Goal: Use online tool/utility: Utilize a website feature to perform a specific function

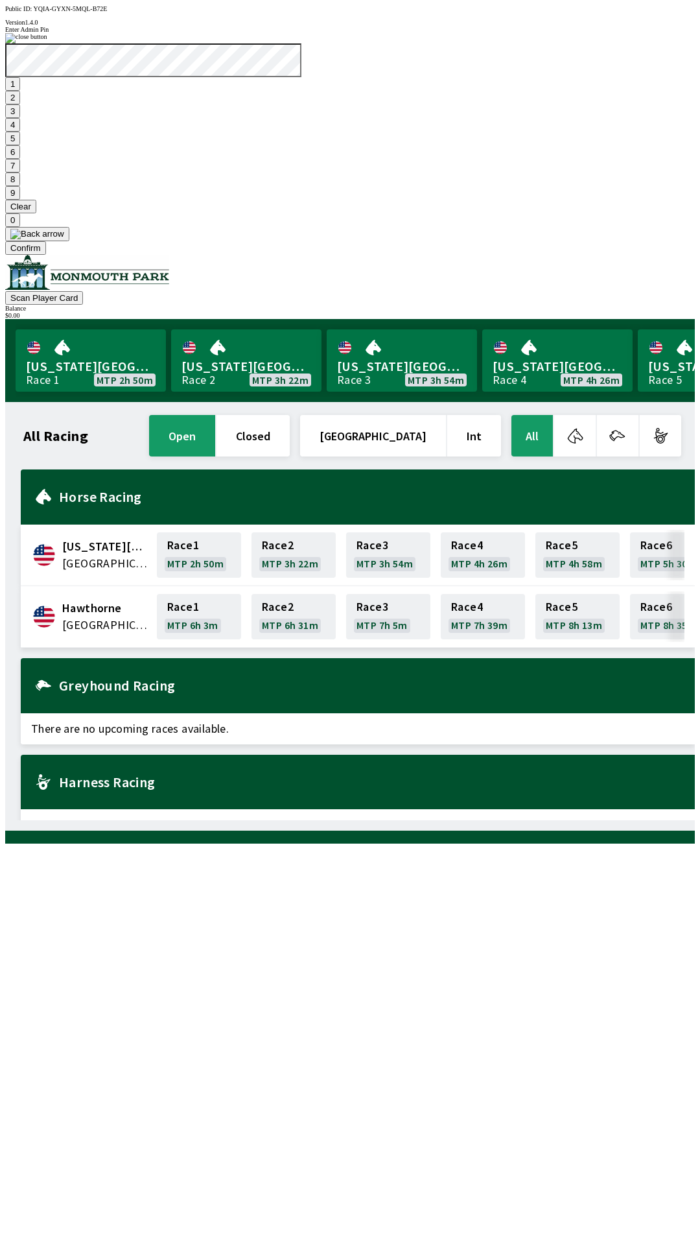
click at [46, 255] on button "Confirm" at bounding box center [25, 248] width 41 height 14
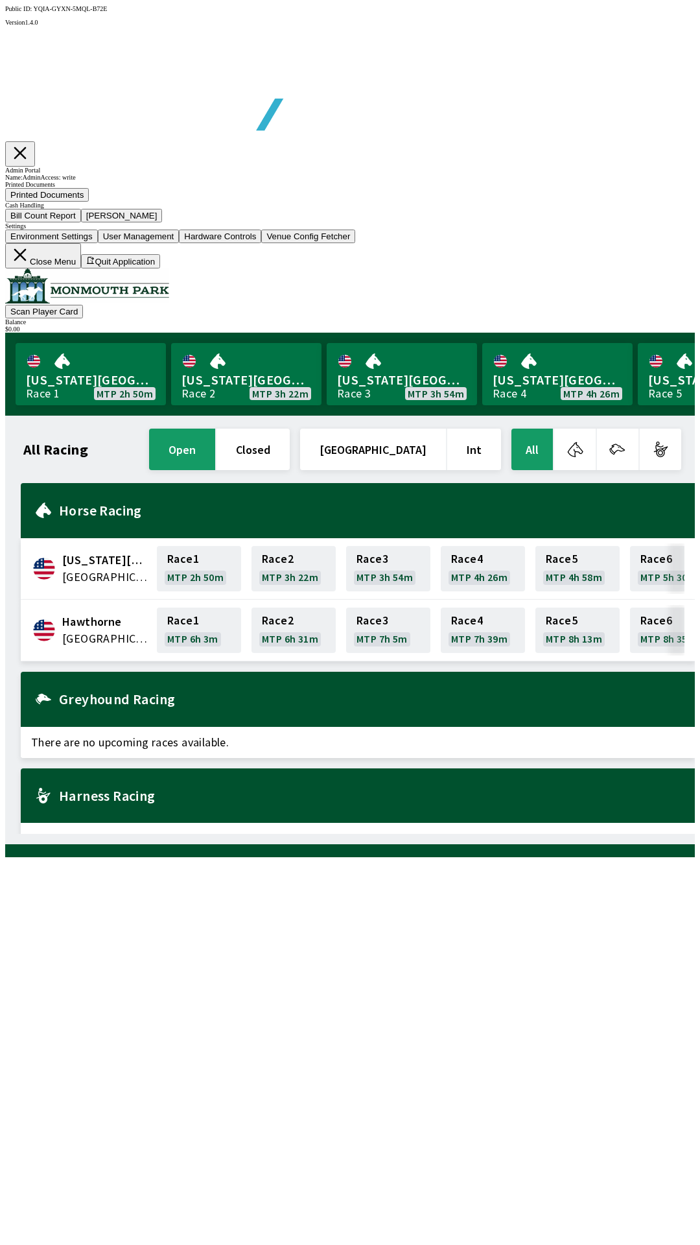
click at [81, 222] on button "Bill Count Report" at bounding box center [43, 216] width 76 height 14
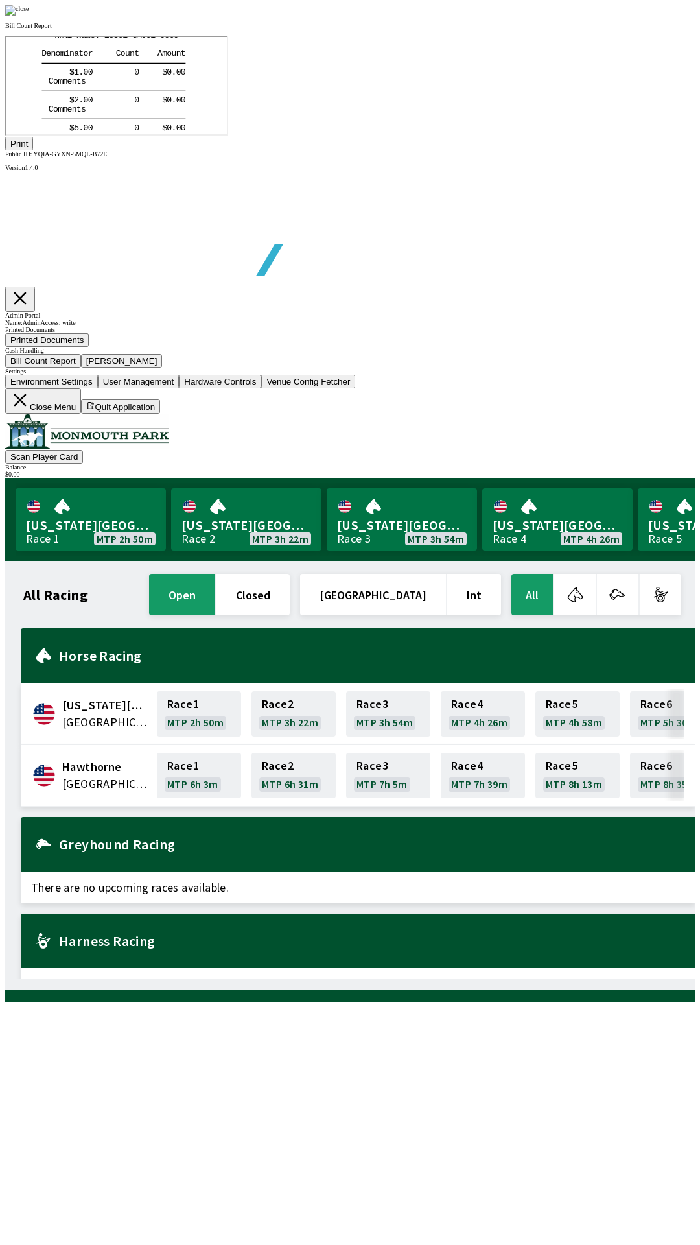
scroll to position [152, 0]
click at [33, 150] on button "Print" at bounding box center [19, 144] width 28 height 14
click at [29, 16] on img at bounding box center [17, 10] width 24 height 10
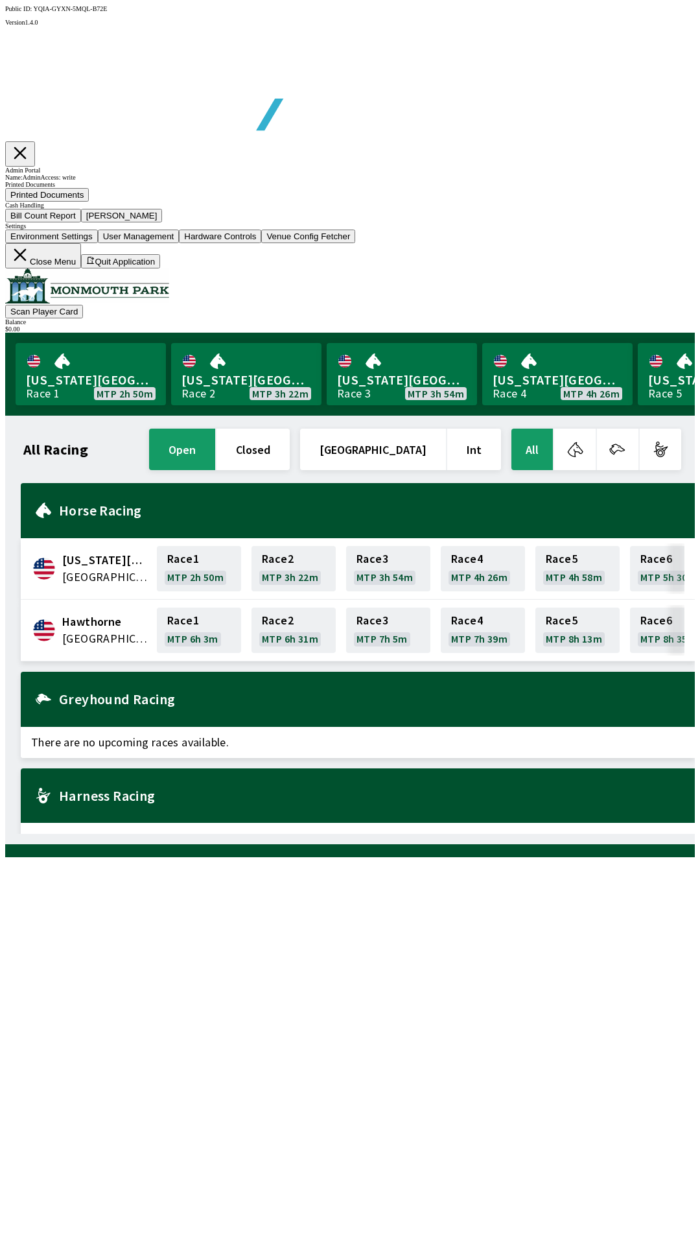
click at [163, 222] on button "[PERSON_NAME]" at bounding box center [122, 216] width 82 height 14
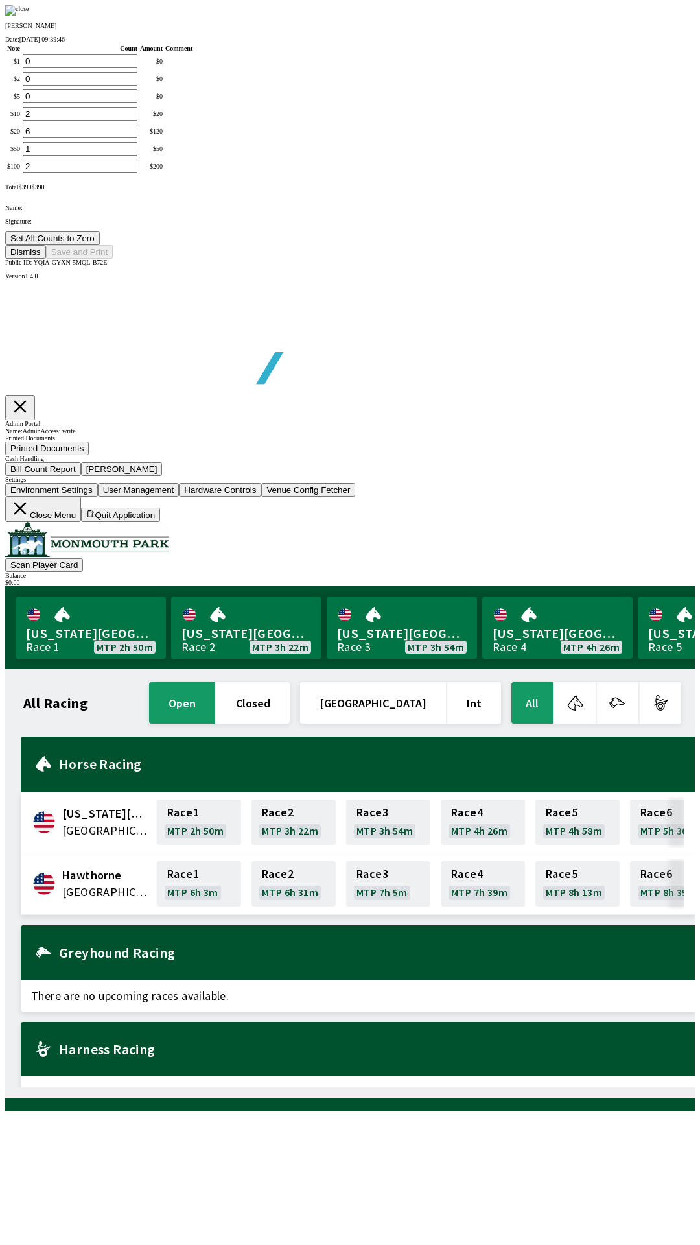
click at [100, 245] on button "Set All Counts to Zero" at bounding box center [52, 238] width 95 height 14
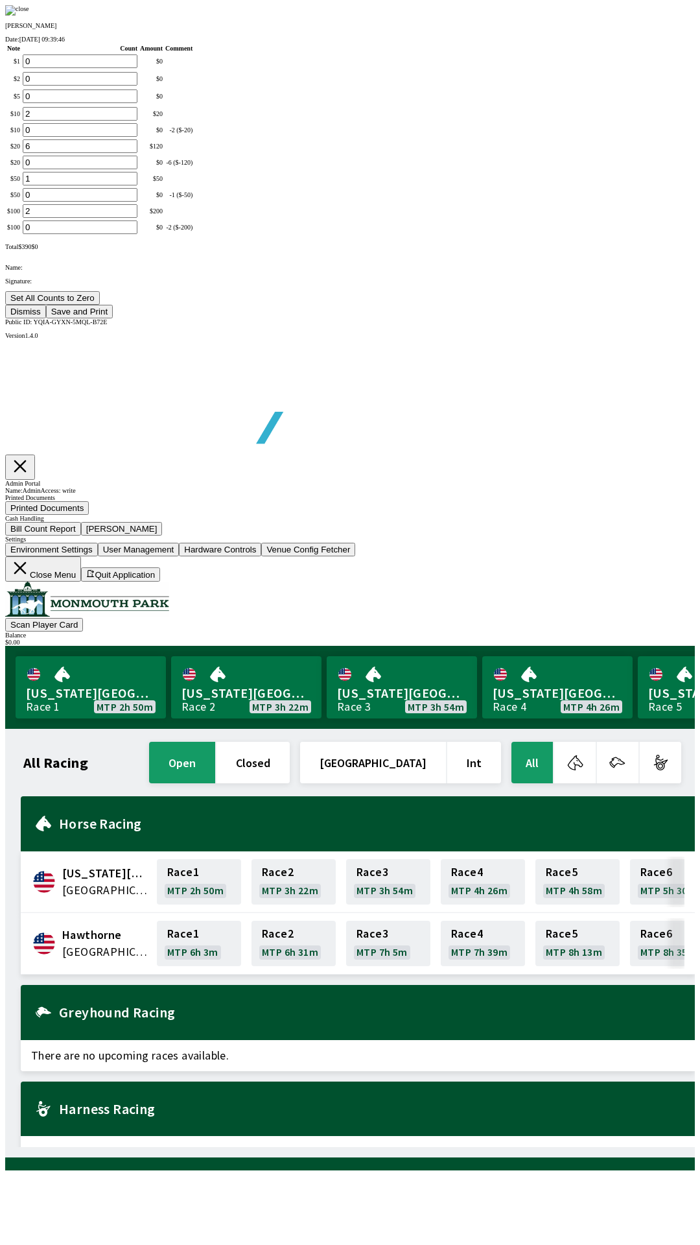
click at [113, 318] on button "Save and Print" at bounding box center [79, 312] width 67 height 14
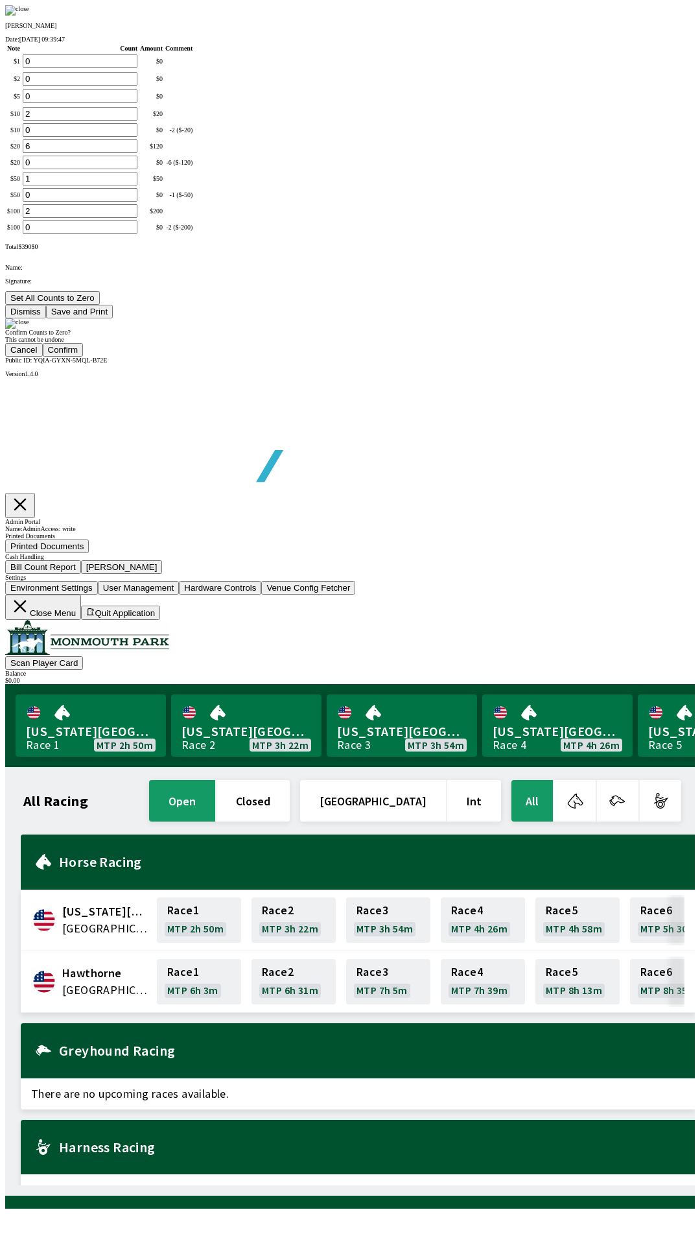
click at [84, 357] on button "Confirm" at bounding box center [63, 350] width 41 height 14
type input "0"
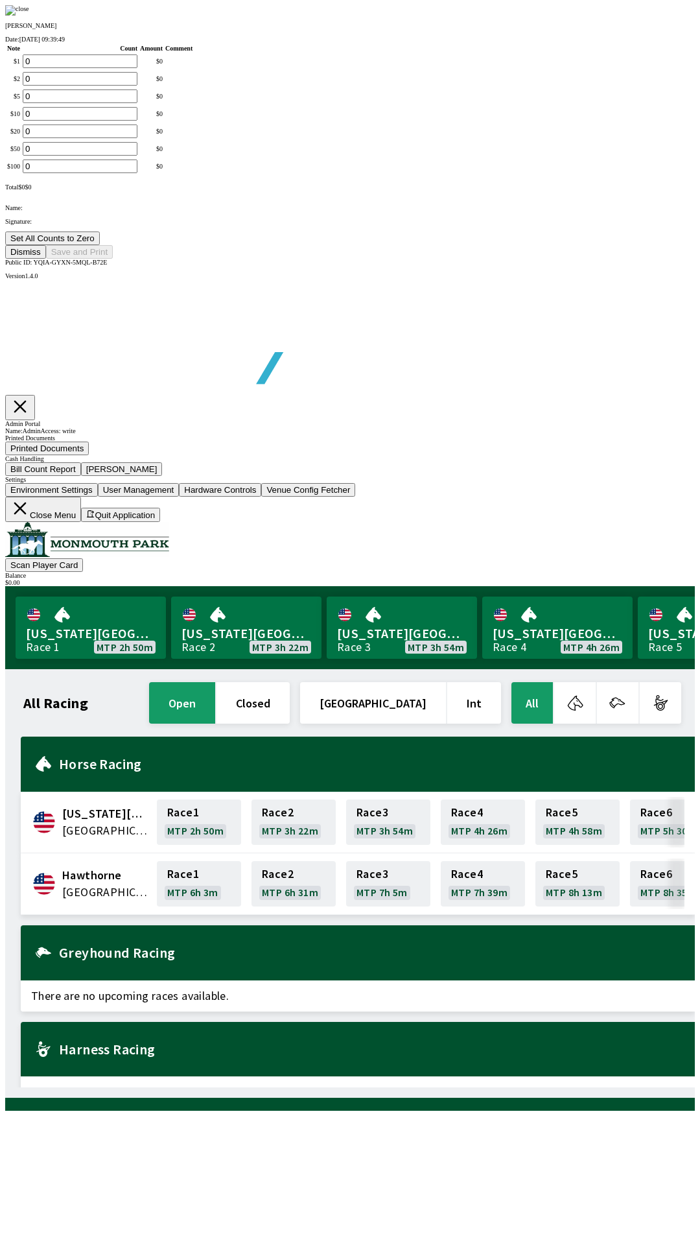
click at [46, 259] on button "Dismiss" at bounding box center [25, 252] width 41 height 14
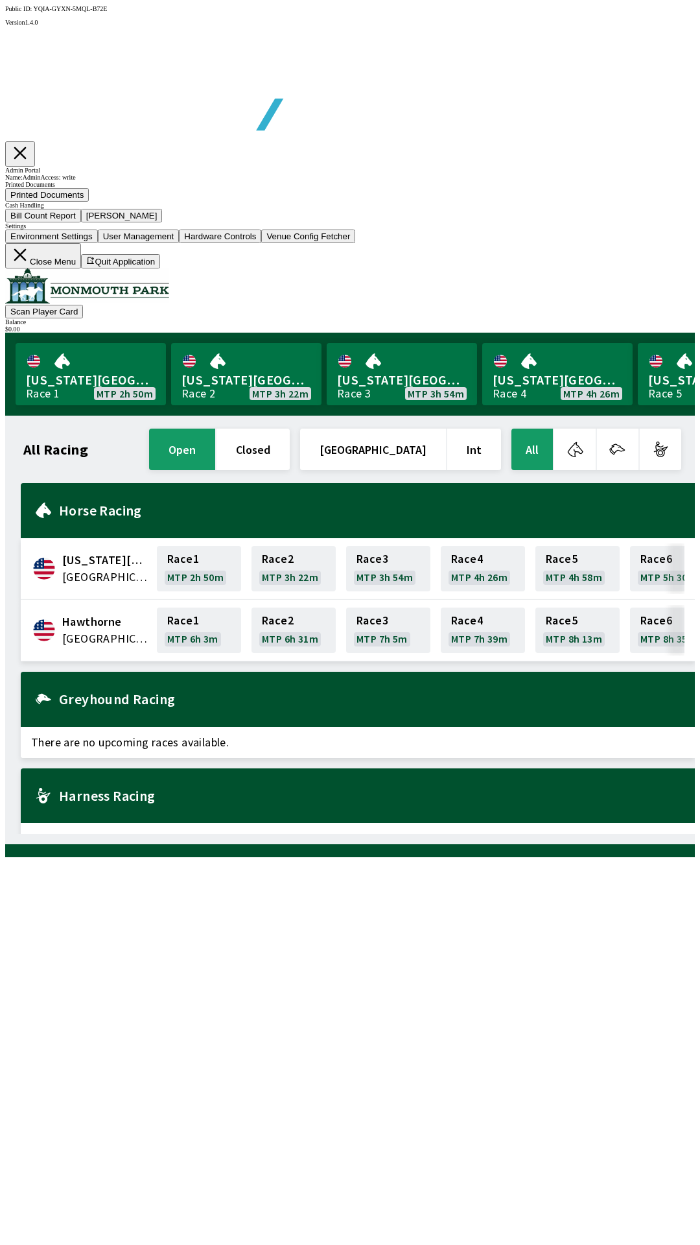
click at [81, 268] on button "Close Menu" at bounding box center [43, 255] width 76 height 25
